Goal: Task Accomplishment & Management: Manage account settings

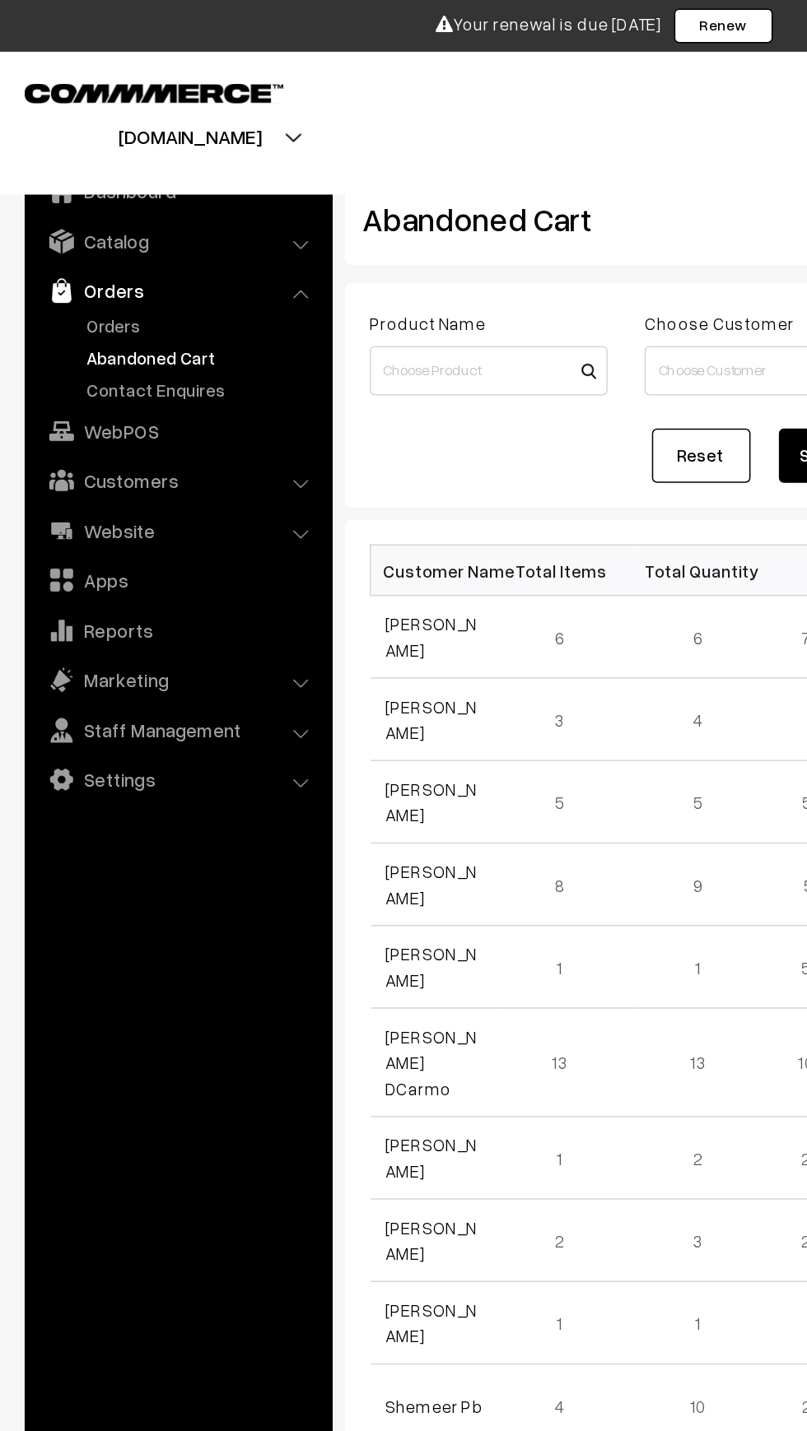
click at [50, 207] on link "Orders" at bounding box center [119, 194] width 196 height 30
click at [58, 216] on link "Orders" at bounding box center [135, 217] width 163 height 17
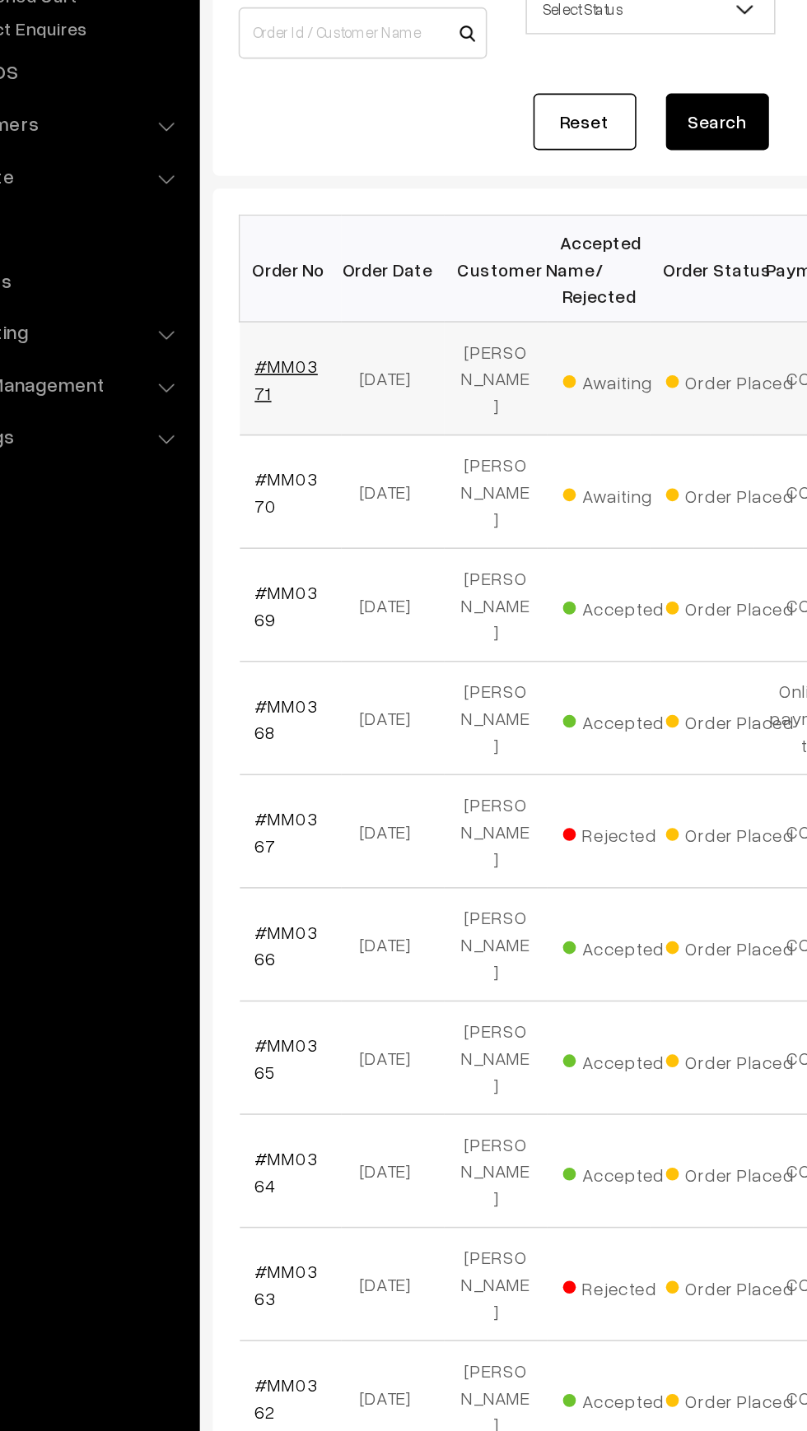
click at [260, 485] on link "#MM0371" at bounding box center [278, 484] width 40 height 31
